Goal: Check status: Check status

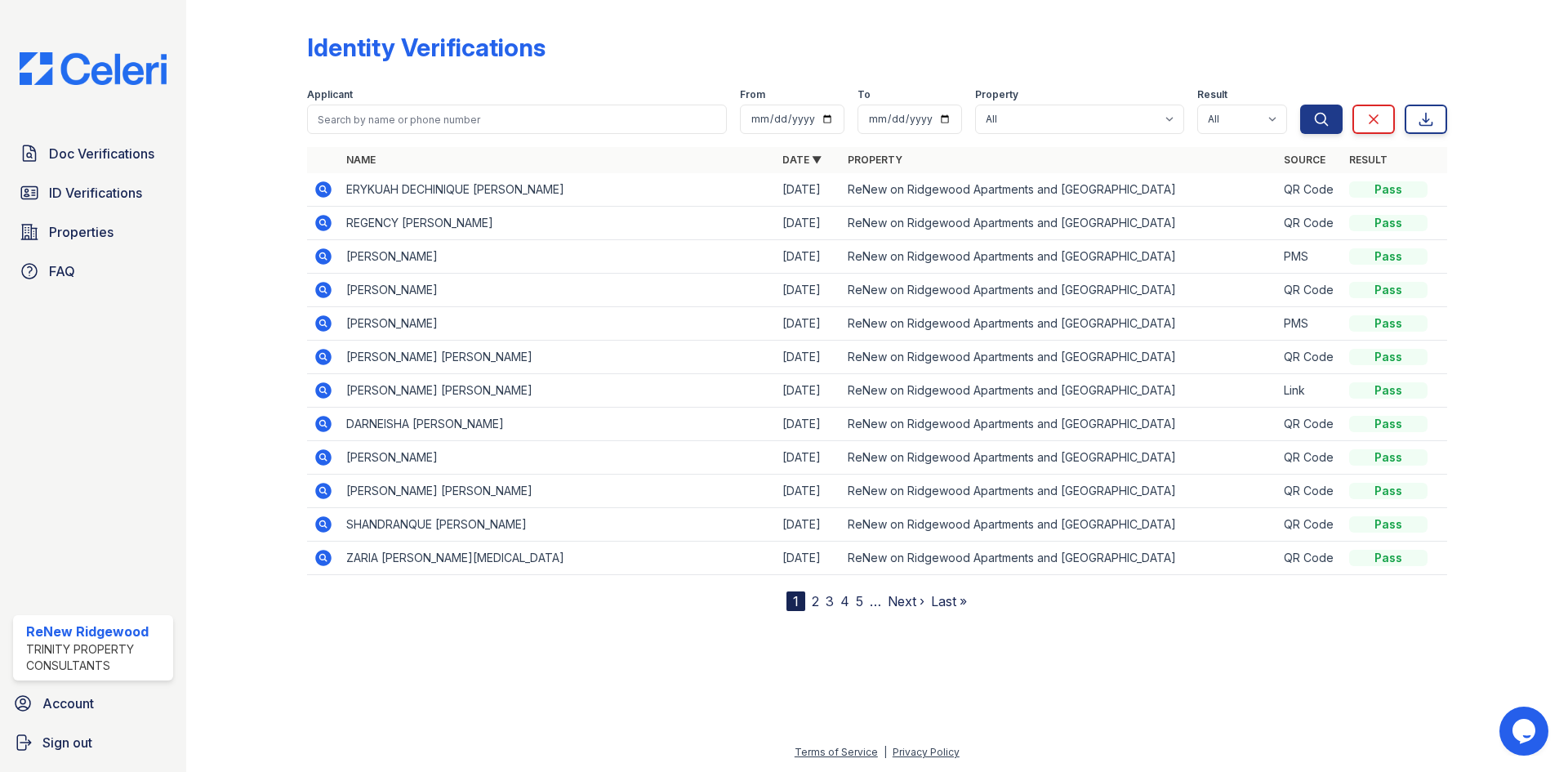
click at [323, 191] on icon at bounding box center [323, 190] width 20 height 20
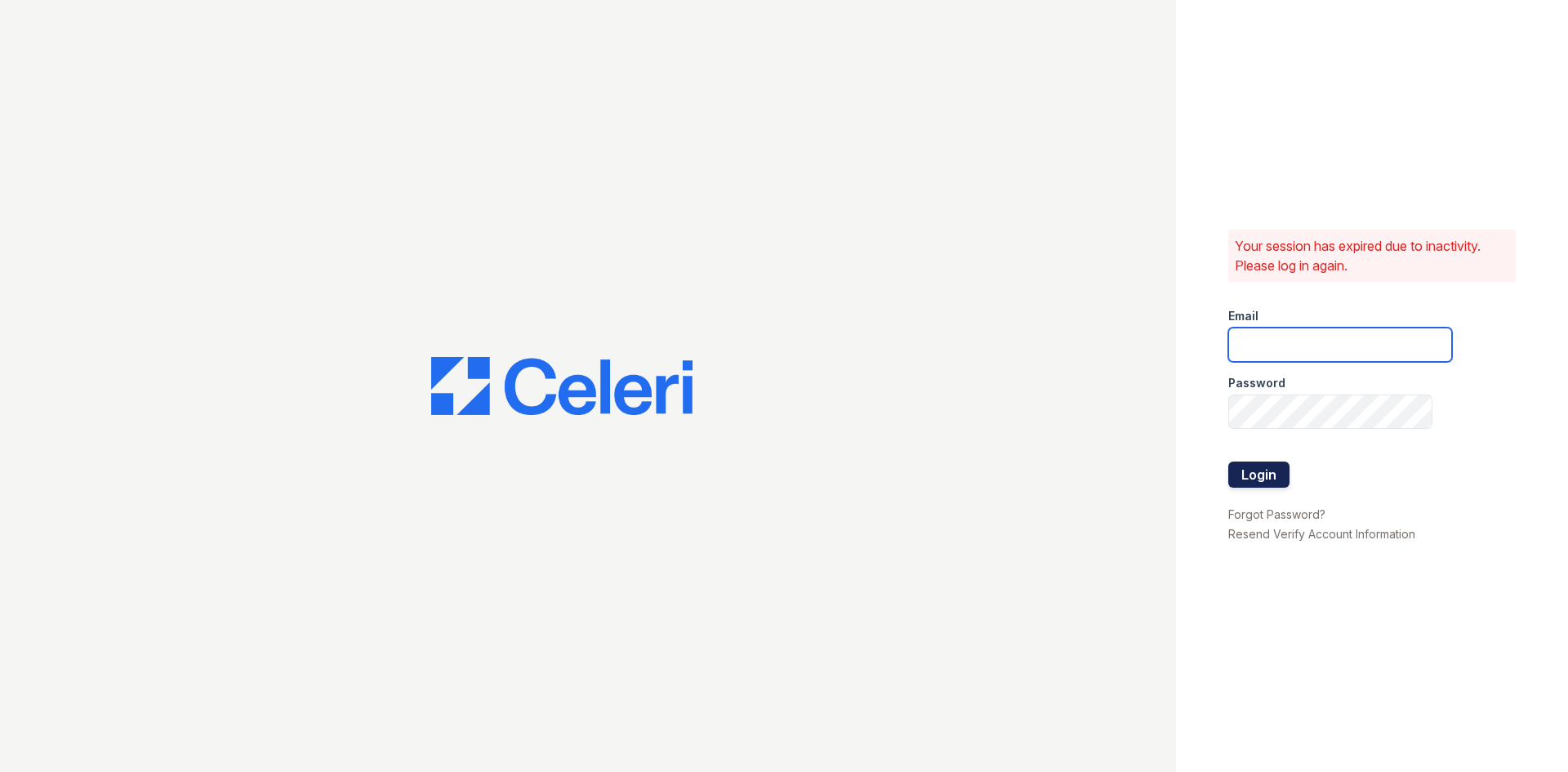
type input "renewonridgewoodtemp@trinity-pm.com"
click at [1263, 474] on button "Login" at bounding box center [1259, 474] width 61 height 26
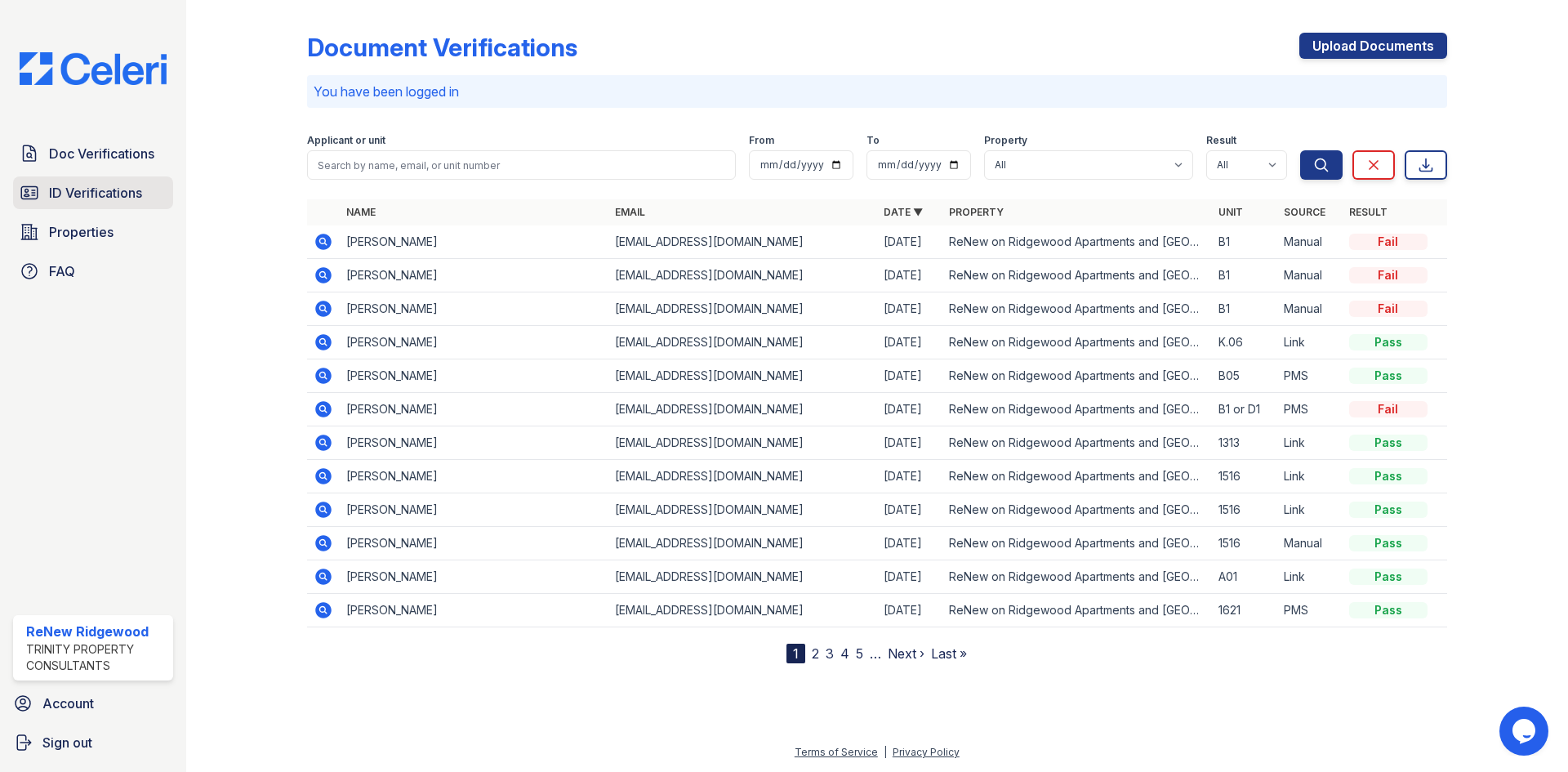
click at [74, 197] on span "ID Verifications" at bounding box center [96, 192] width 93 height 20
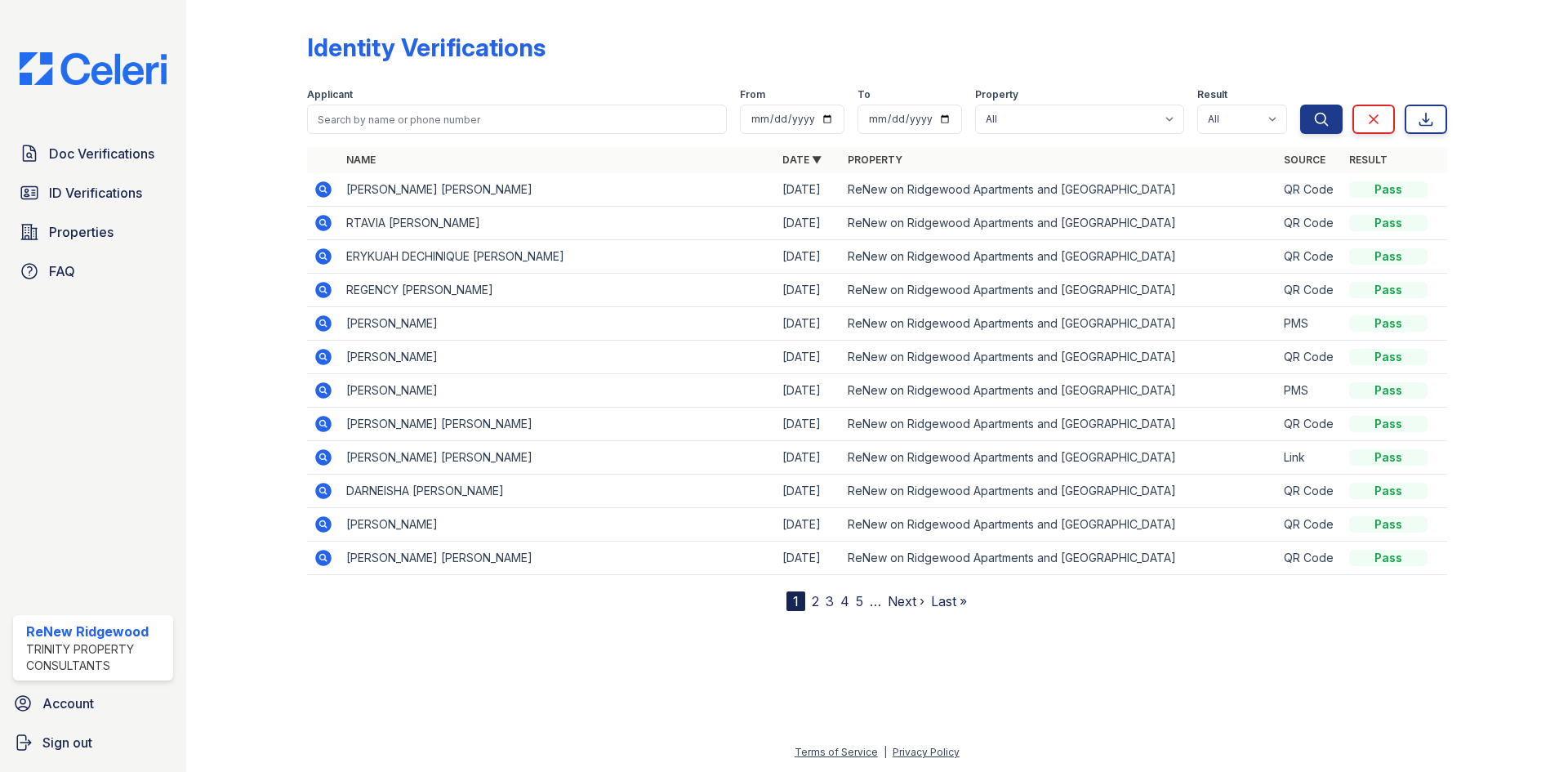
click at [326, 258] on icon at bounding box center [323, 256] width 16 height 16
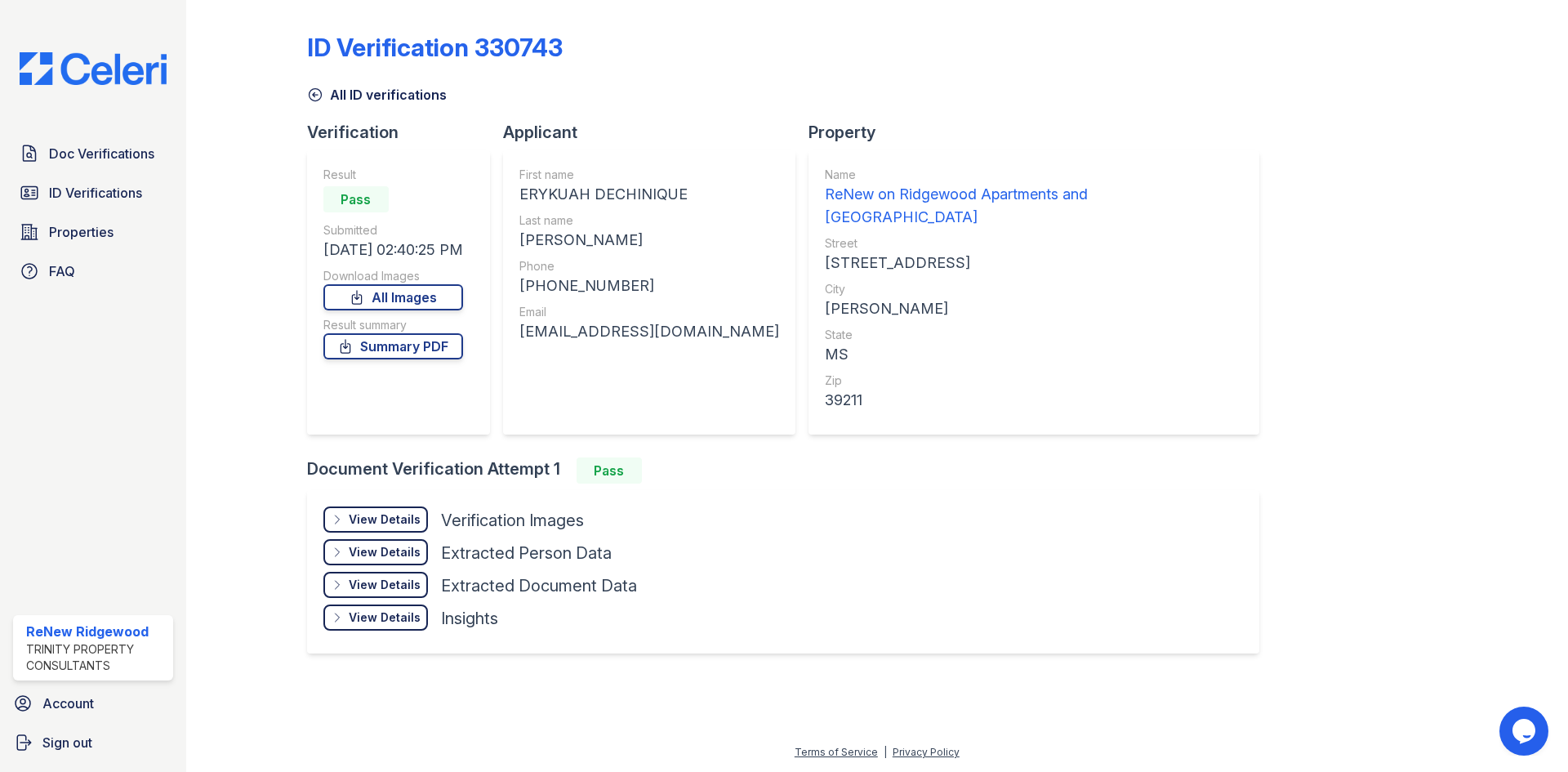
click at [522, 336] on div "First name ERYKUAH DECHINIQUE Last name MCNEAL Phone +16017601008 Email mcneale…" at bounding box center [649, 293] width 292 height 284
drag, startPoint x: 529, startPoint y: 331, endPoint x: 718, endPoint y: 335, distance: 189.0
click at [718, 335] on div "First name ERYKUAH DECHINIQUE Last name MCNEAL Phone +16017601008 Email mcneale…" at bounding box center [649, 293] width 292 height 284
